Goal: Find specific page/section: Find specific page/section

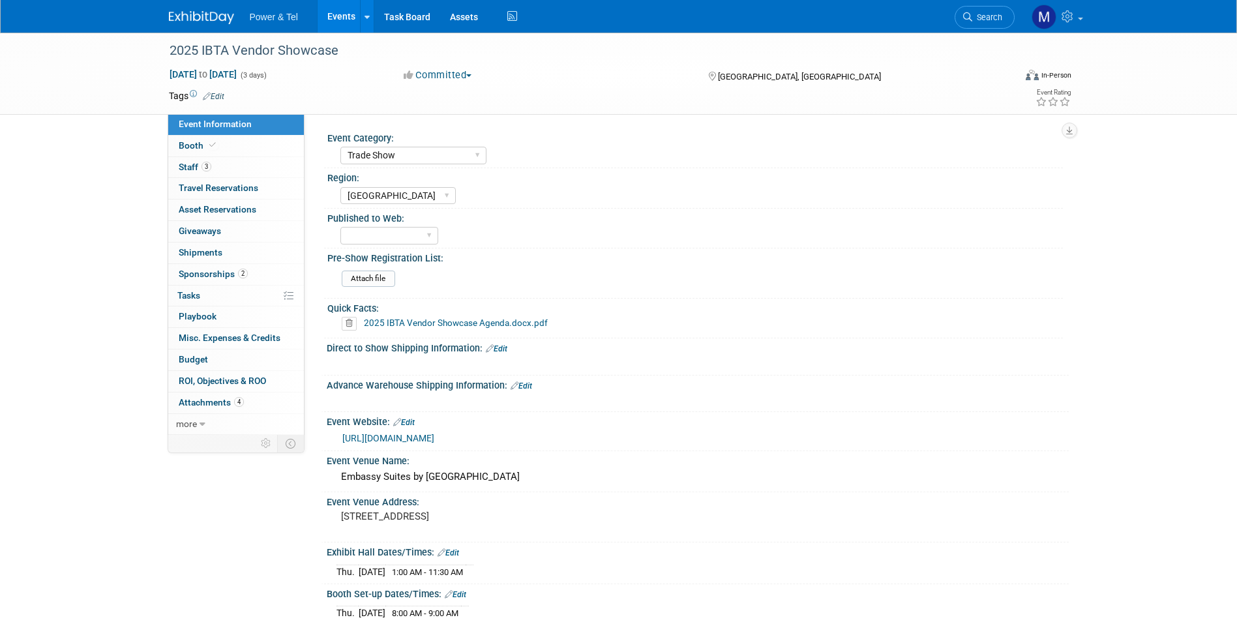
select select "Trade Show"
select select "[GEOGRAPHIC_DATA]"
click at [193, 17] on img at bounding box center [201, 17] width 65 height 13
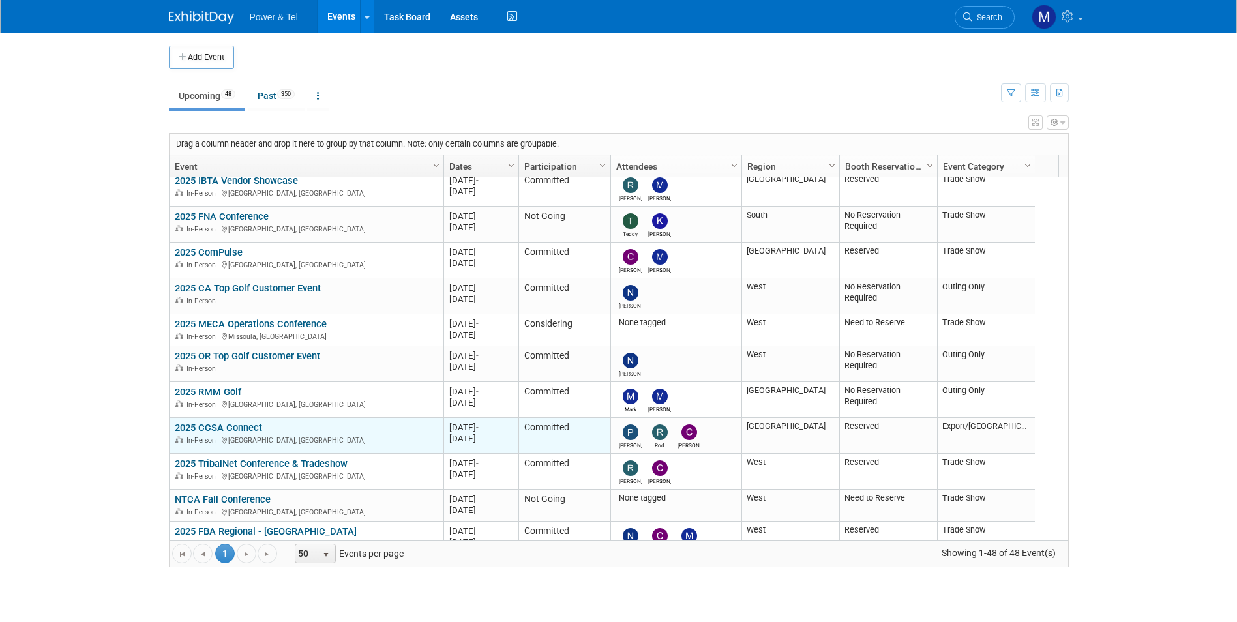
scroll to position [235, 0]
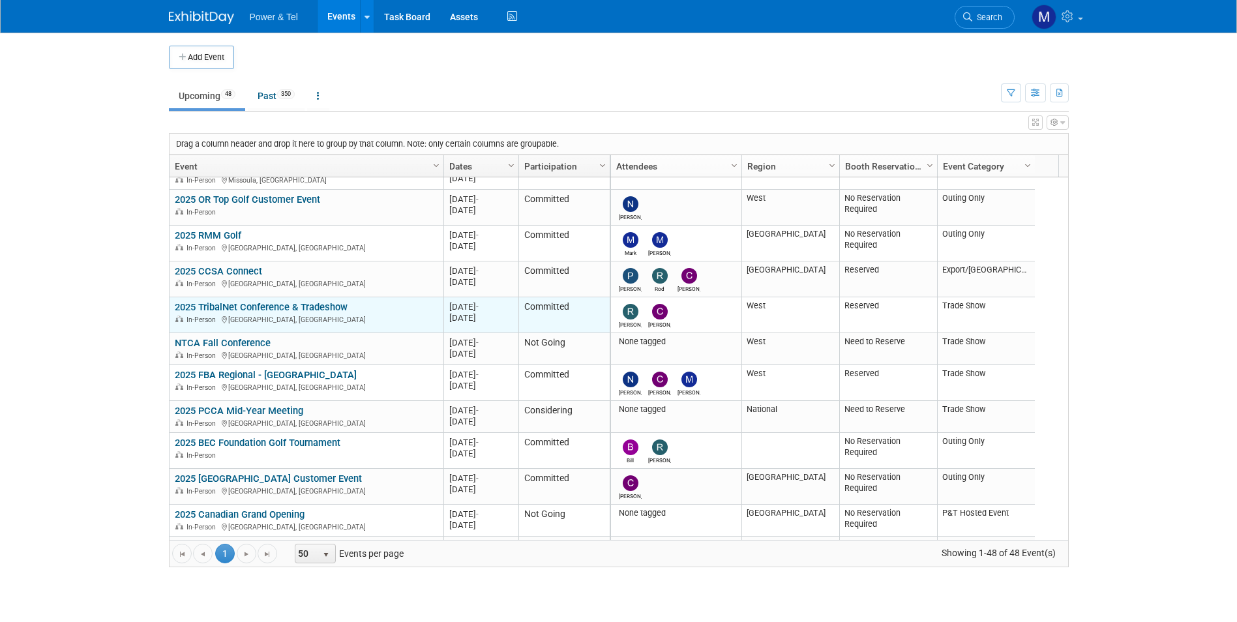
click at [241, 302] on link "2025 TribalNet Conference & Tradeshow" at bounding box center [261, 307] width 173 height 12
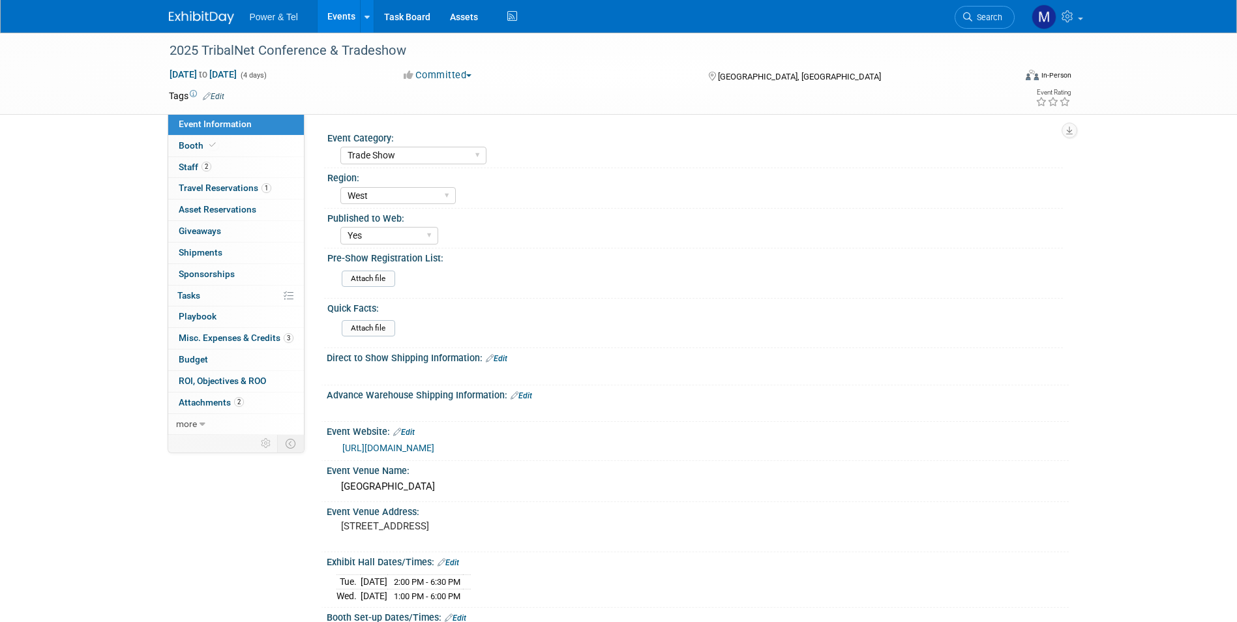
select select "Trade Show"
select select "West"
select select "Yes"
click at [254, 149] on link "Booth" at bounding box center [236, 146] width 136 height 21
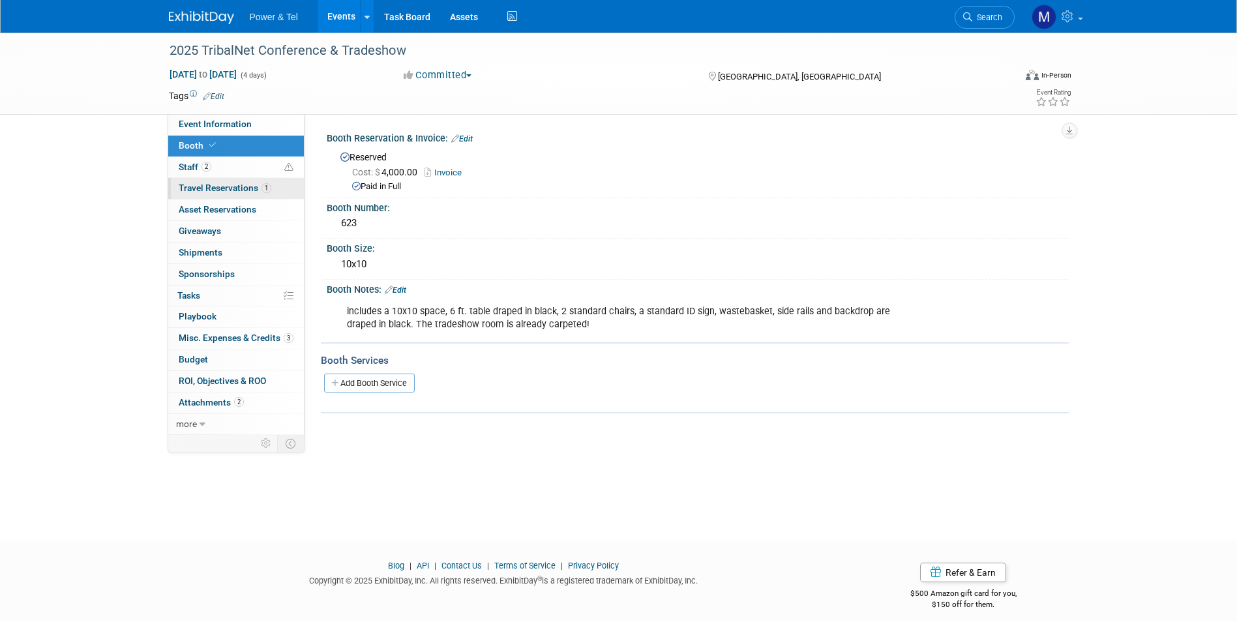
click at [281, 190] on link "1 Travel Reservations 1" at bounding box center [236, 188] width 136 height 21
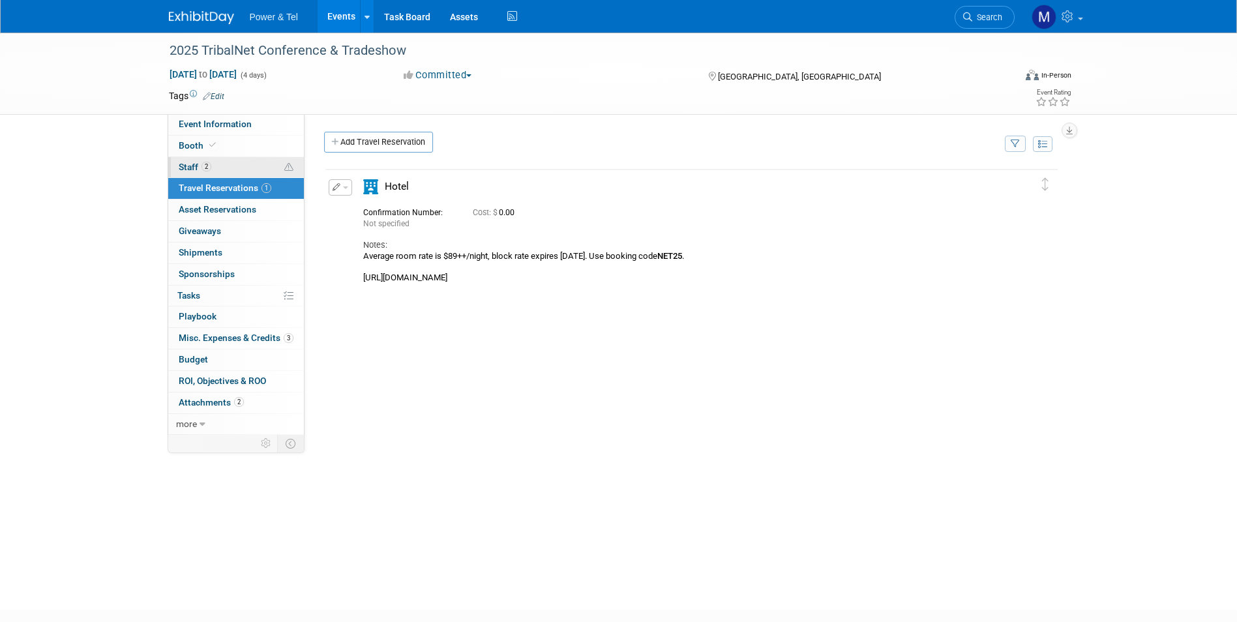
click at [280, 170] on link "2 Staff 2" at bounding box center [236, 167] width 136 height 21
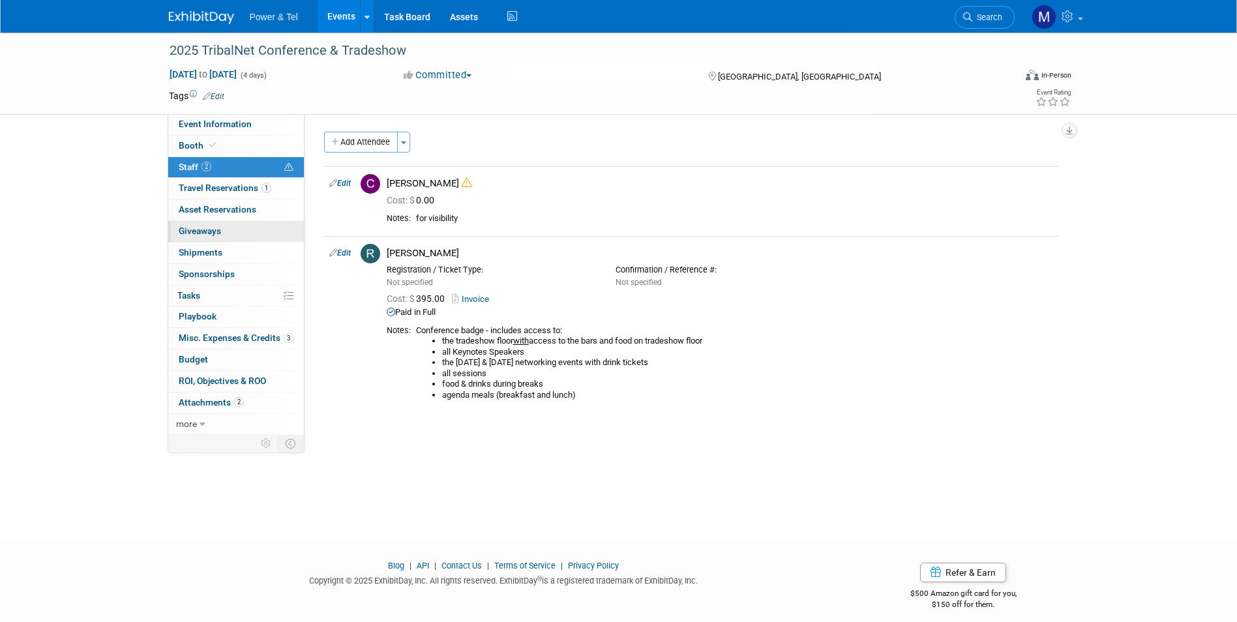
click at [249, 230] on link "0 Giveaways 0" at bounding box center [236, 231] width 136 height 21
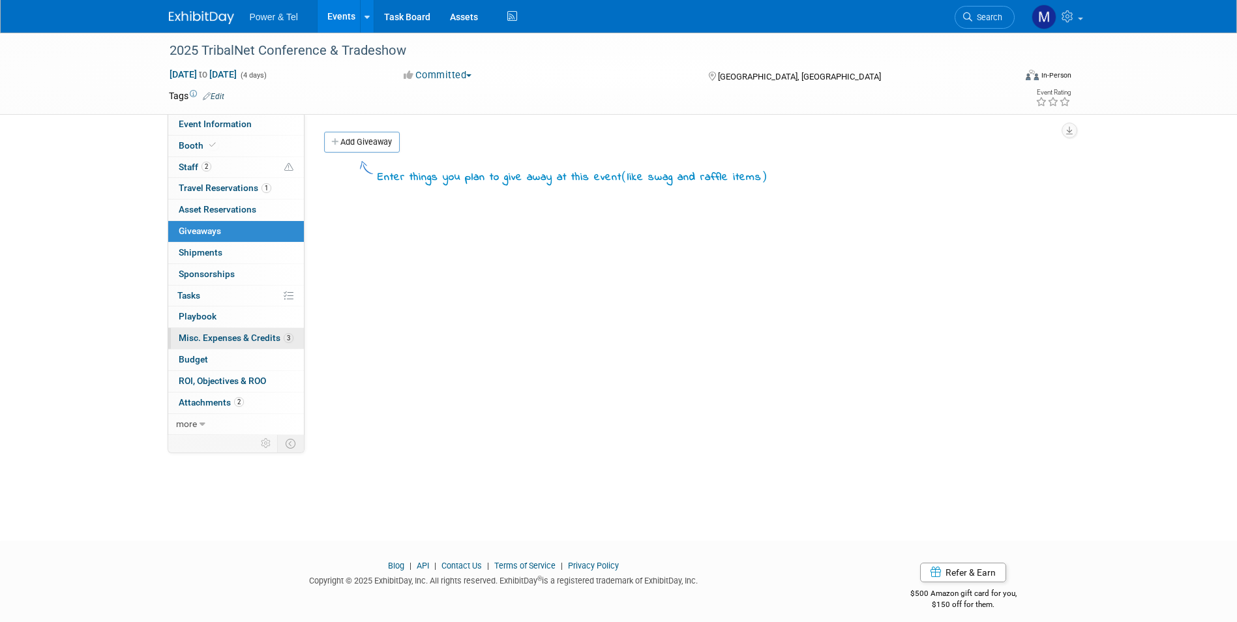
click at [270, 331] on link "3 Misc. Expenses & Credits 3" at bounding box center [236, 338] width 136 height 21
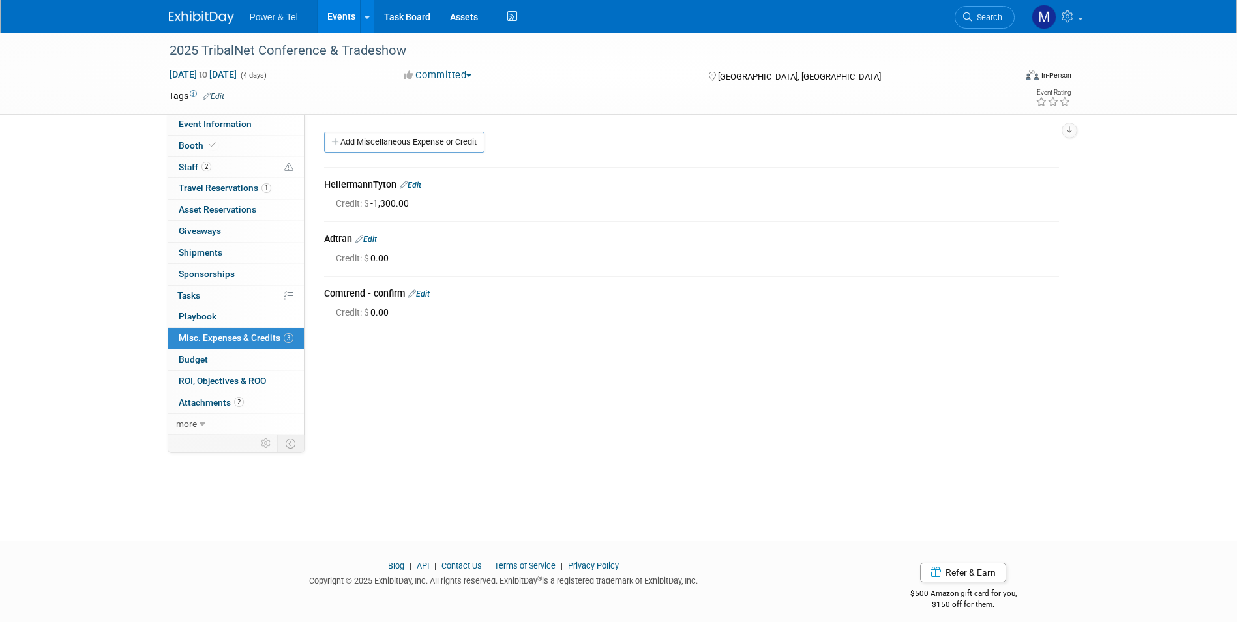
drag, startPoint x: 218, startPoint y: 123, endPoint x: 322, endPoint y: 120, distance: 104.4
click at [218, 123] on span "Event Information" at bounding box center [215, 124] width 73 height 10
select select "Trade Show"
select select "West"
select select "Yes"
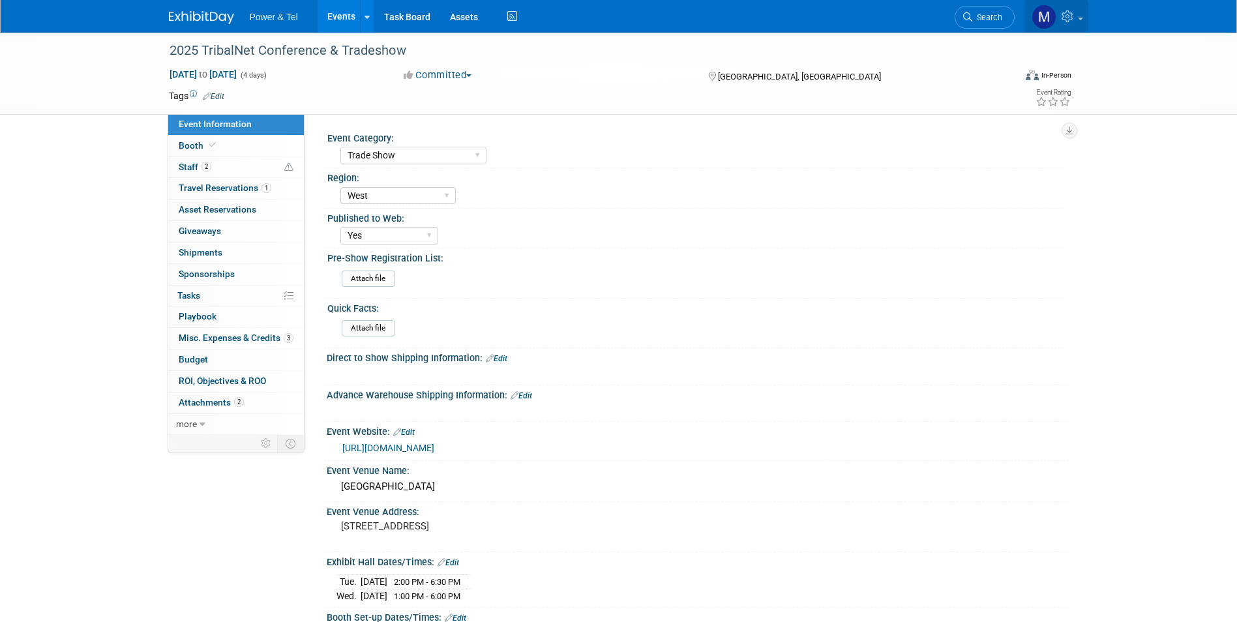
scroll to position [196, 0]
